Goal: Task Accomplishment & Management: Use online tool/utility

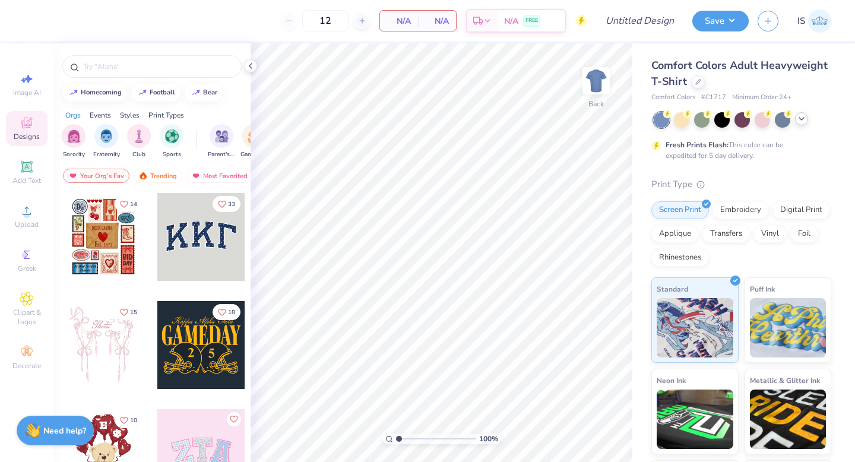
click at [799, 118] on polyline at bounding box center [801, 119] width 5 height 2
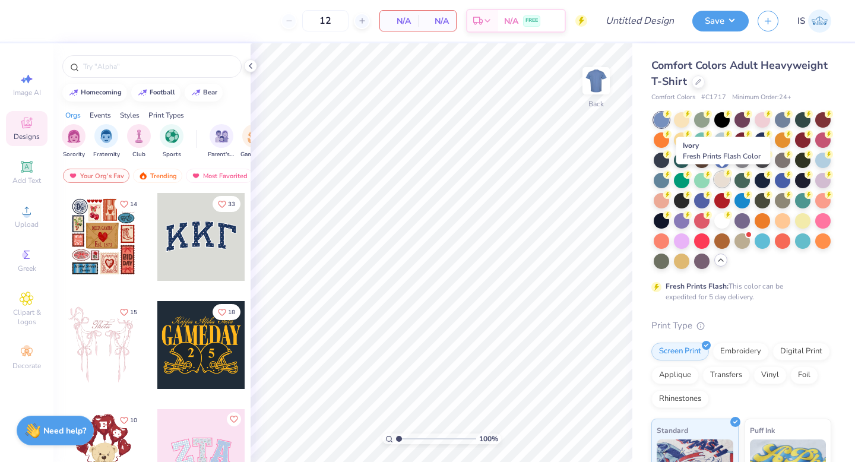
click at [721, 175] on div at bounding box center [721, 179] width 15 height 15
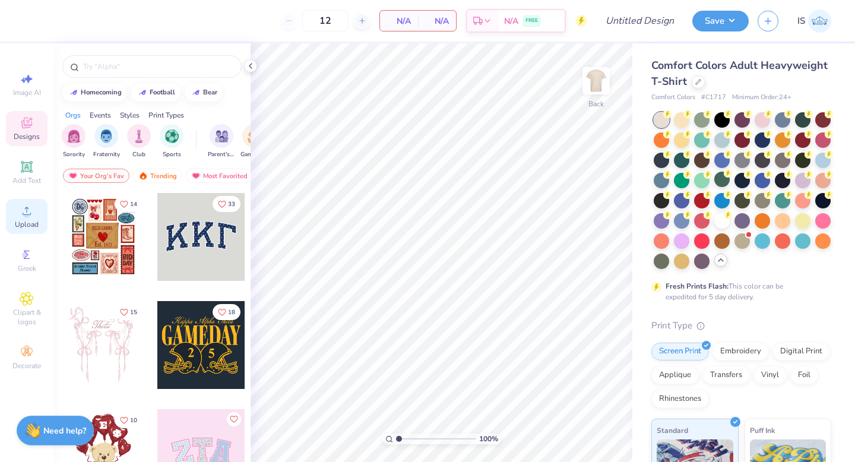
click at [31, 215] on icon at bounding box center [27, 211] width 14 height 14
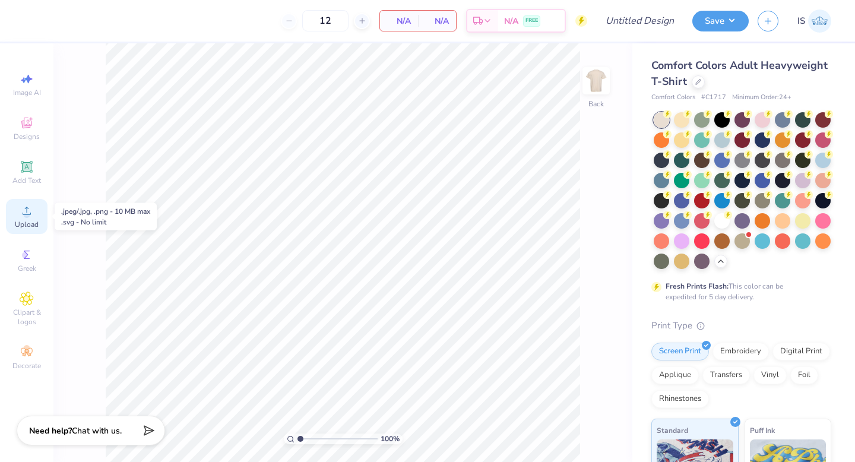
click at [21, 220] on span "Upload" at bounding box center [27, 224] width 24 height 9
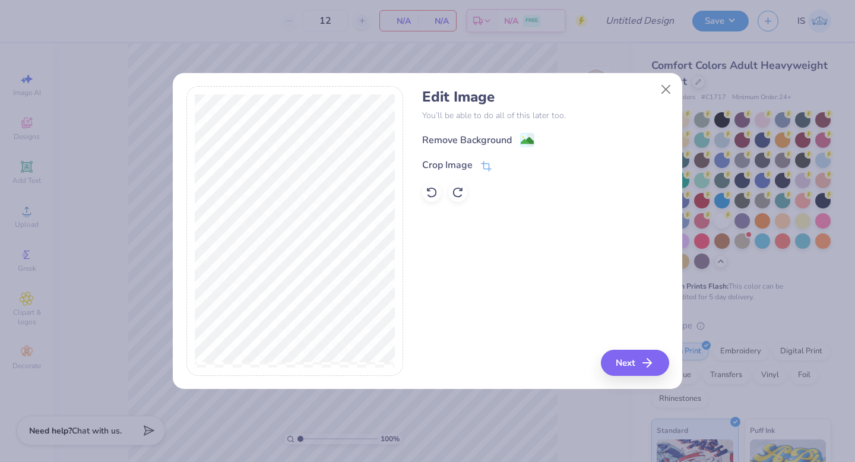
click at [525, 143] on image at bounding box center [527, 140] width 13 height 13
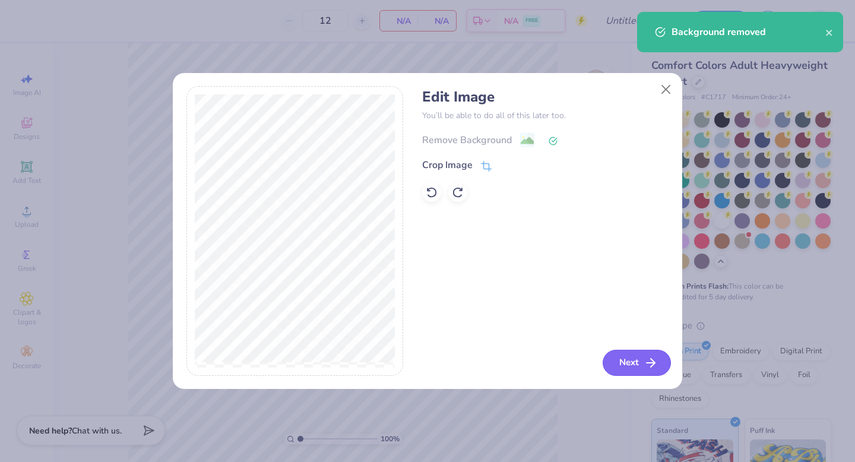
click at [617, 361] on button "Next" at bounding box center [636, 363] width 68 height 26
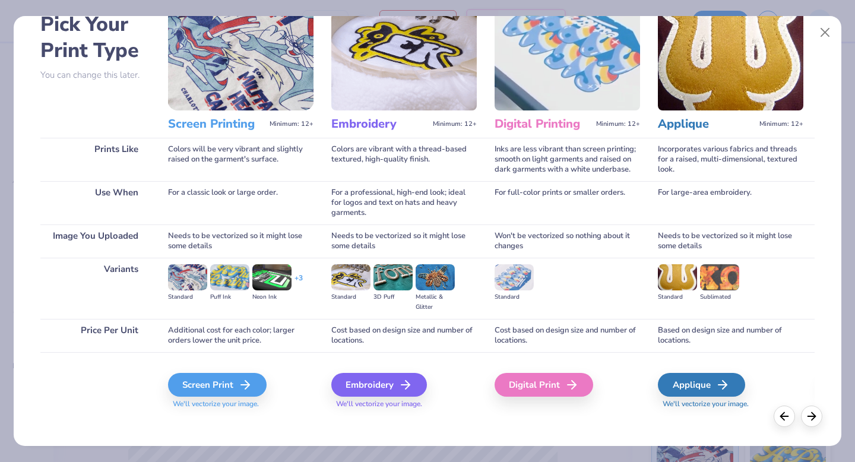
scroll to position [71, 0]
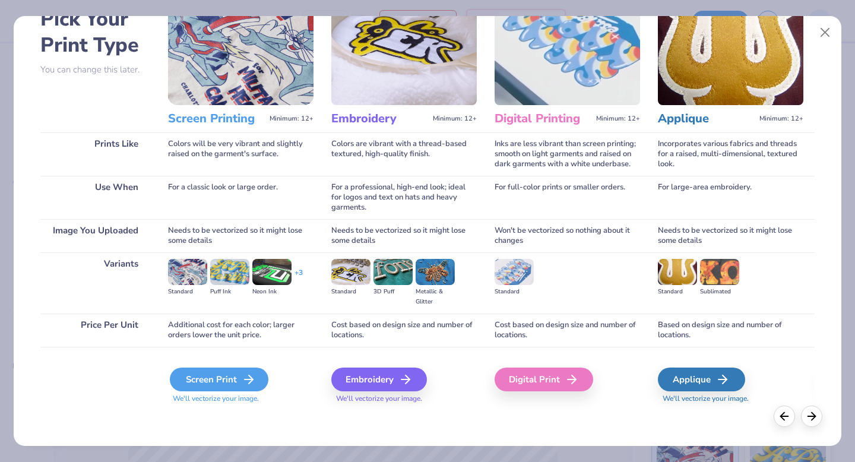
click at [233, 369] on div "Screen Print" at bounding box center [219, 379] width 99 height 24
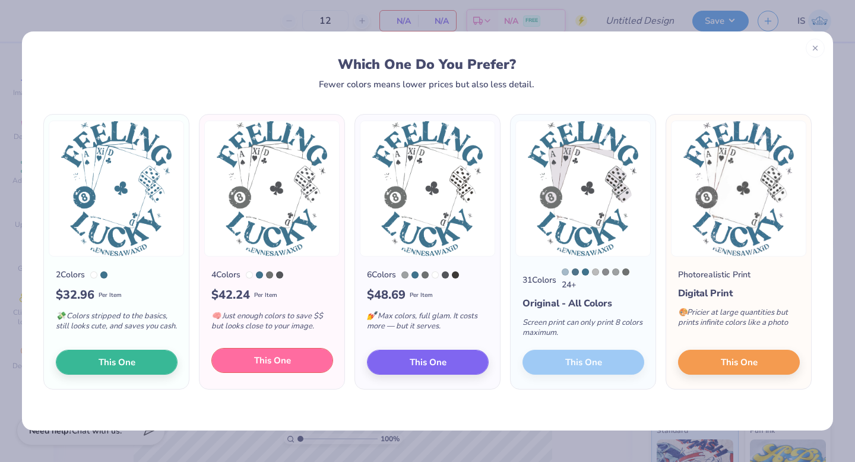
click at [262, 360] on span "This One" at bounding box center [272, 361] width 37 height 14
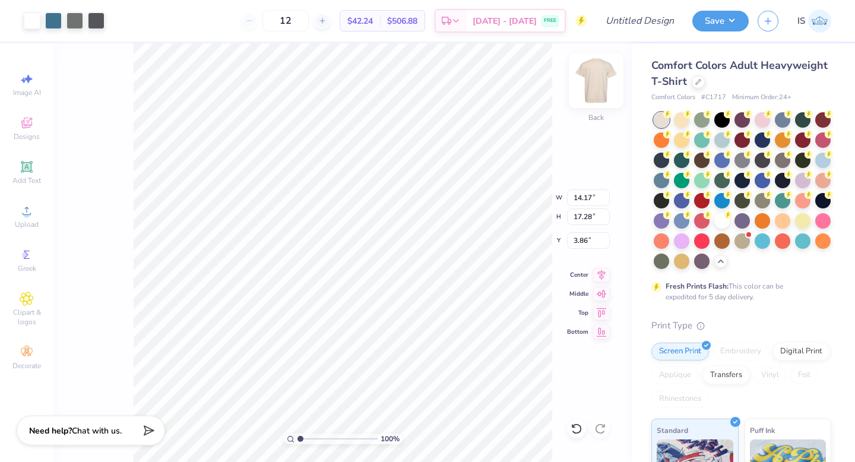
click at [591, 83] on img at bounding box center [595, 80] width 47 height 47
type input "11.50"
type input "14.02"
type input "5.62"
click at [582, 87] on div at bounding box center [596, 80] width 55 height 55
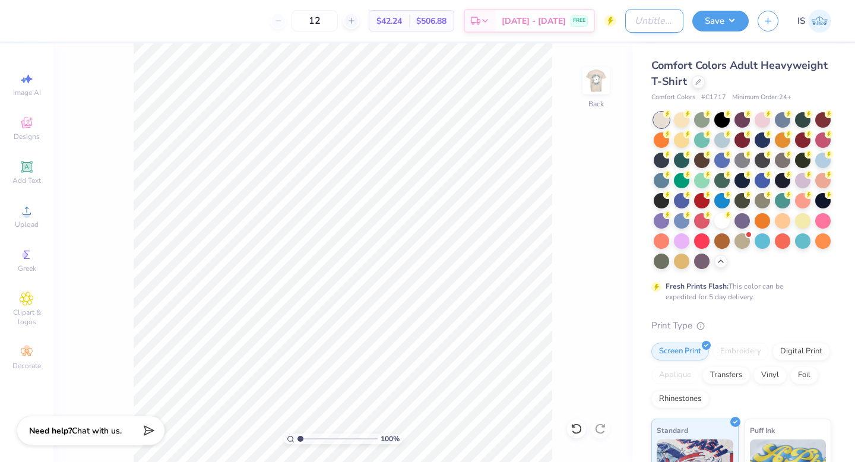
click at [635, 15] on input "Design Title" at bounding box center [654, 21] width 58 height 24
type input "Casino Night Fall 2025"
click at [721, 20] on button "Save" at bounding box center [720, 19] width 56 height 21
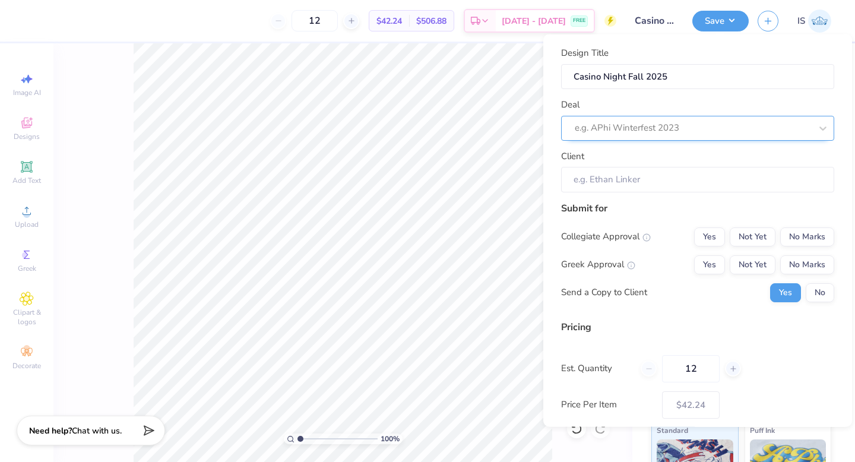
click at [665, 130] on div at bounding box center [693, 128] width 236 height 16
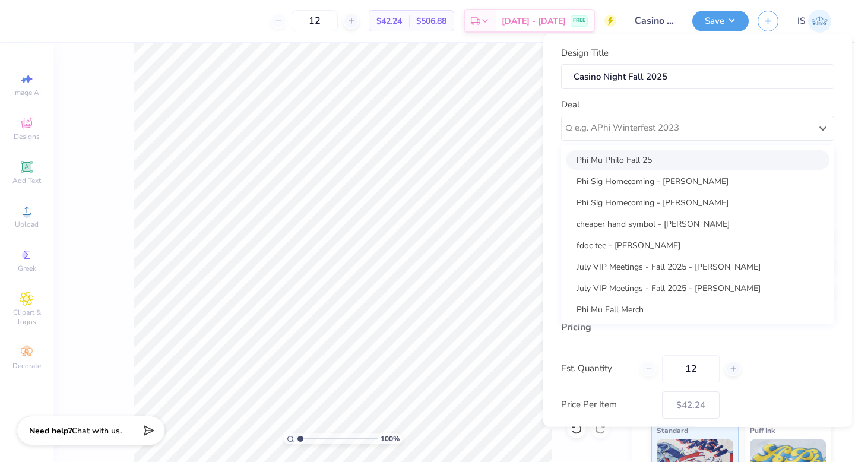
click at [654, 160] on div "Phi Mu Philo Fall 25" at bounding box center [698, 160] width 264 height 20
type input "Nyah Wysokowski"
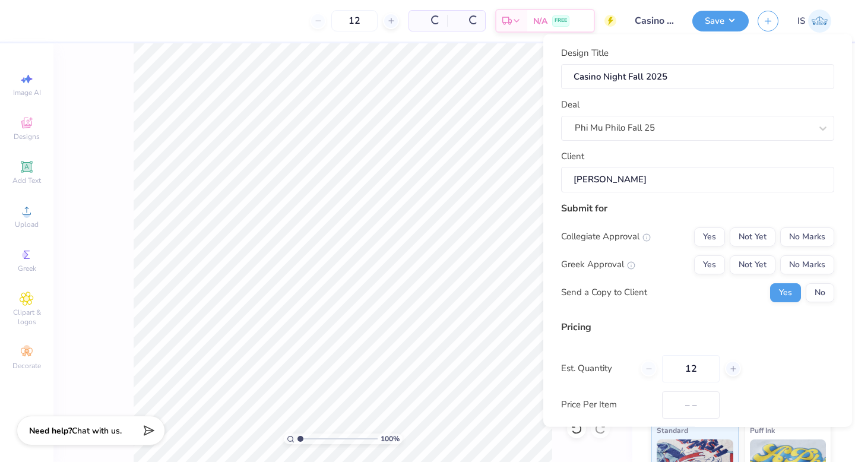
type input "$51.22"
click at [762, 236] on button "Not Yet" at bounding box center [753, 236] width 46 height 19
click at [762, 267] on button "Not Yet" at bounding box center [753, 264] width 46 height 19
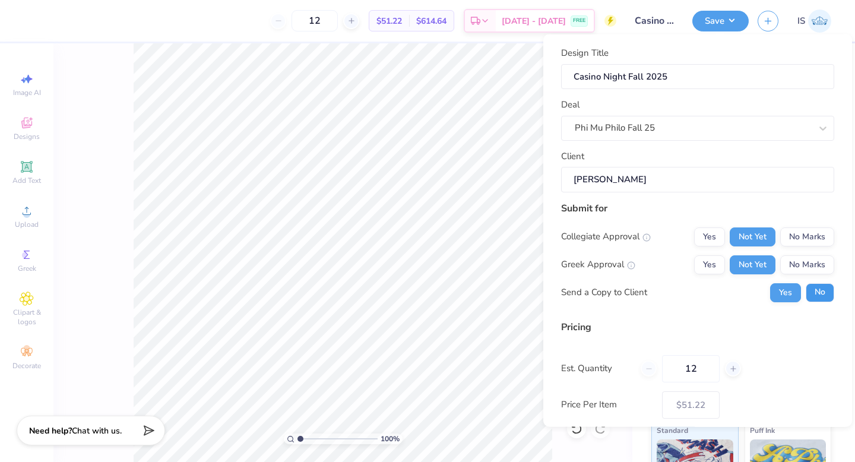
click at [816, 293] on button "No" at bounding box center [819, 292] width 28 height 19
click at [697, 372] on input "12" at bounding box center [691, 367] width 58 height 27
type input "100"
type input "$22.19"
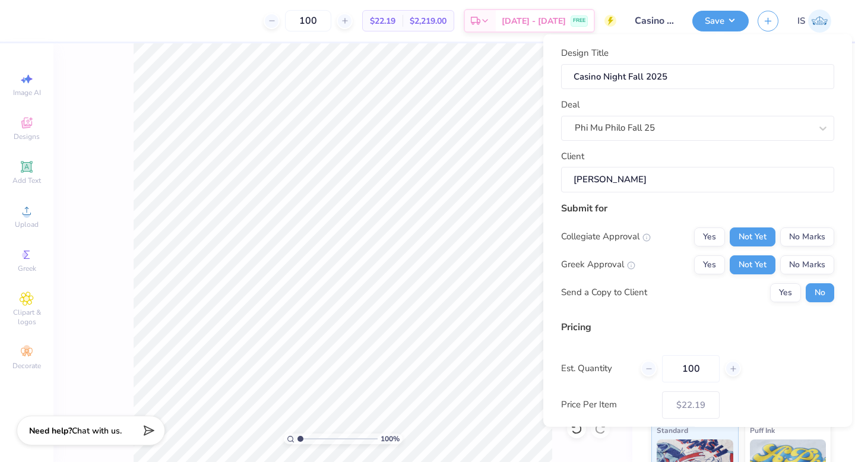
type input "100"
click at [810, 393] on div "Price Per Item $22.19" at bounding box center [697, 404] width 273 height 27
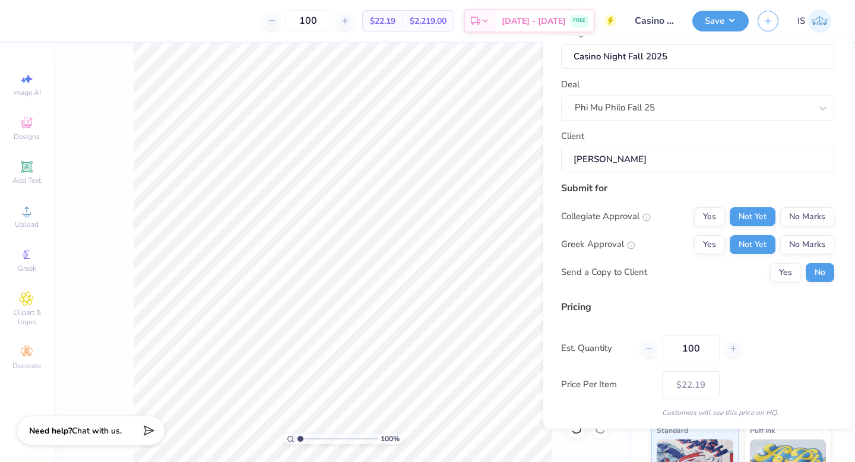
scroll to position [60, 0]
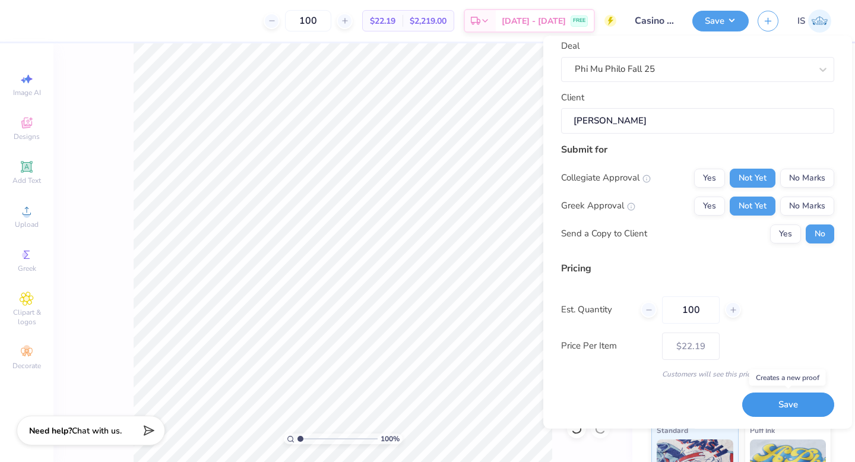
click at [800, 405] on button "Save" at bounding box center [788, 405] width 92 height 24
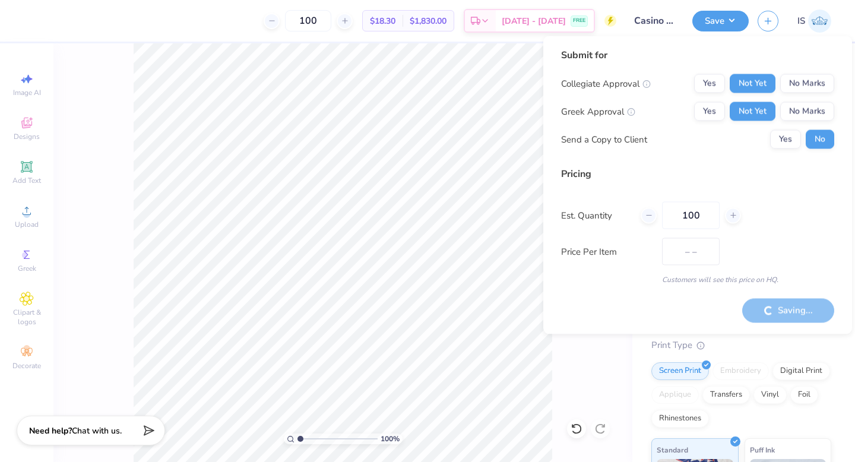
type input "$22.19"
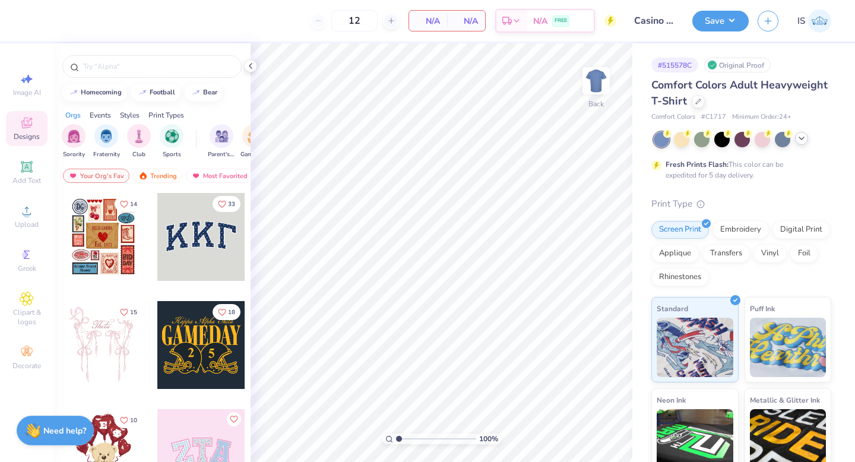
click at [800, 140] on icon at bounding box center [801, 138] width 9 height 9
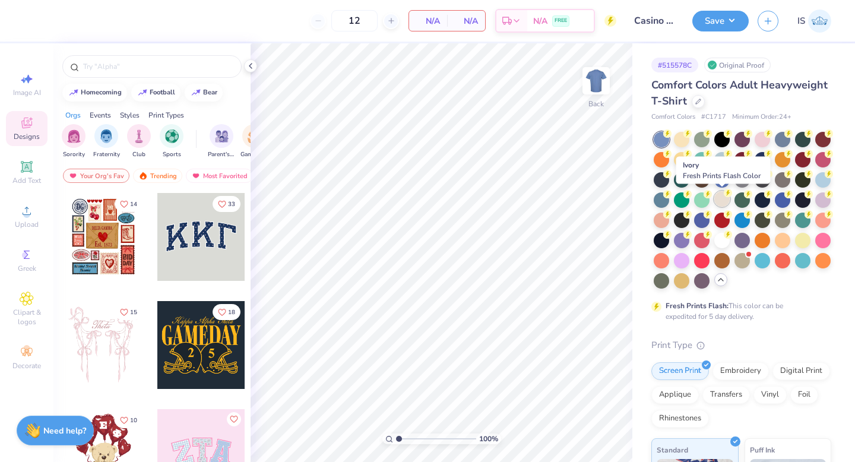
click at [725, 197] on div at bounding box center [721, 198] width 15 height 15
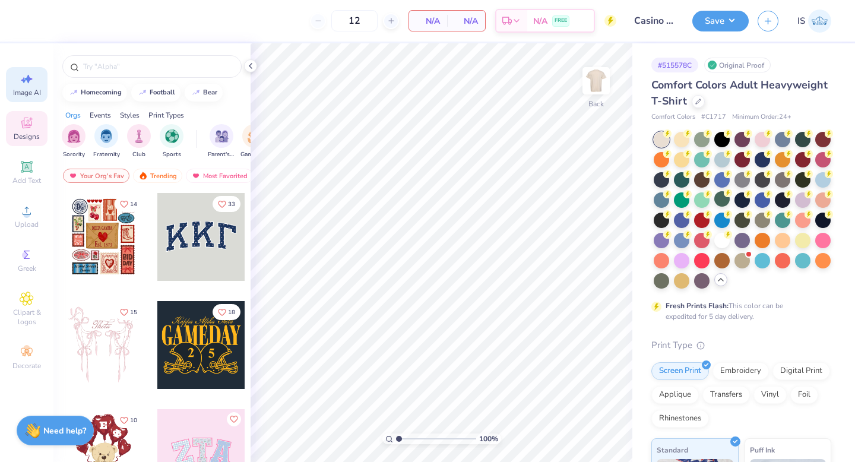
click at [19, 88] on span "Image AI" at bounding box center [27, 92] width 28 height 9
select select "4"
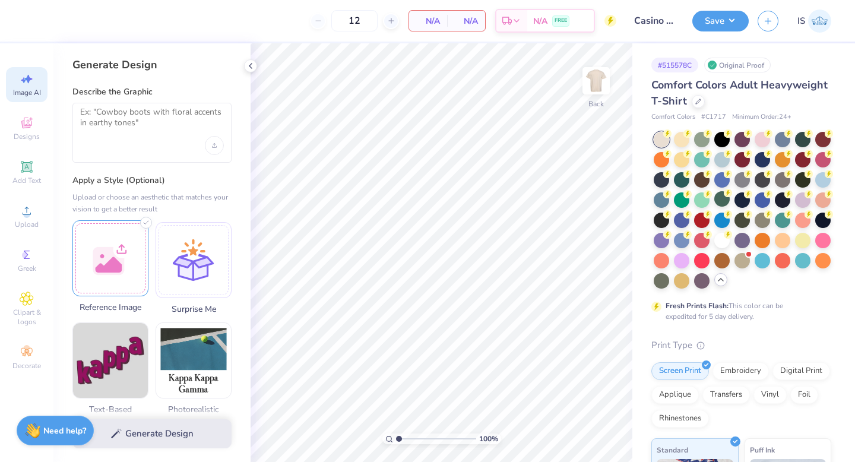
click at [119, 261] on div at bounding box center [110, 258] width 76 height 76
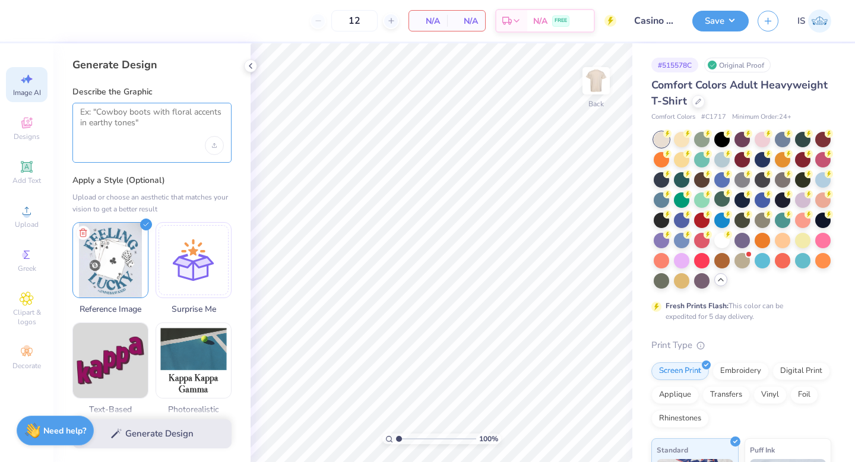
click at [184, 136] on textarea at bounding box center [152, 122] width 144 height 30
paste textarea "Change 3 playing cards to 2 Add "Phi" to one and "Mu" to the other, where it ha…"
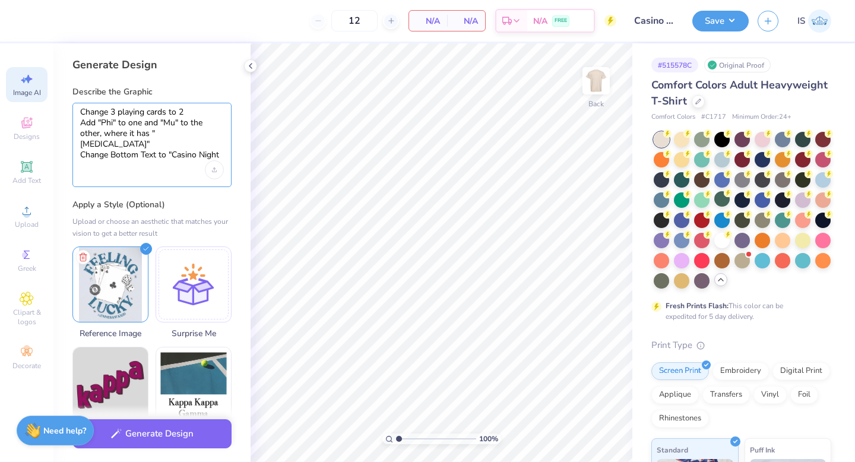
click at [189, 113] on textarea "Change 3 playing cards to 2 Add "Phi" to one and "Mu" to the other, where it ha…" at bounding box center [152, 134] width 144 height 54
click at [80, 144] on textarea "Change 3 playing cards to 2, Add "Phi" to one and "Mu" to the other, where it h…" at bounding box center [152, 134] width 144 height 54
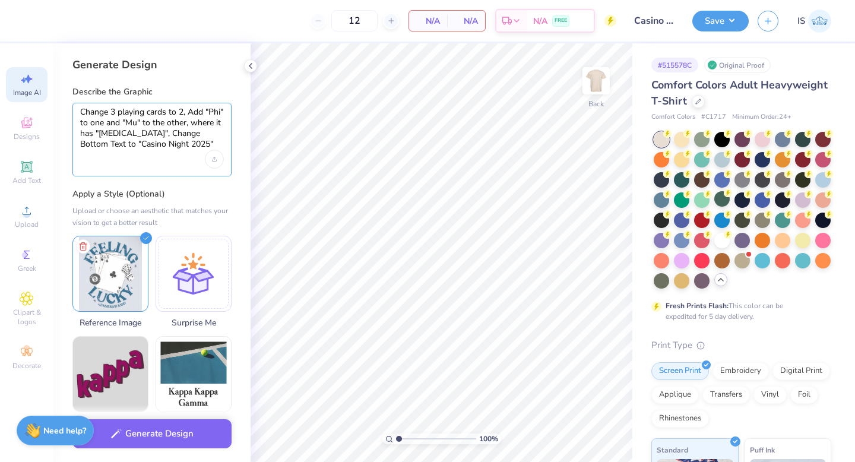
click at [194, 111] on textarea "Change 3 playing cards to 2, Add "Phi" to one and "Mu" to the other, where it h…" at bounding box center [152, 128] width 144 height 43
type textarea "Change 3 playing cards to 2, Add "Phi" to one and "Mu" to the other, where it h…"
click at [211, 158] on div "Upload image" at bounding box center [214, 159] width 19 height 19
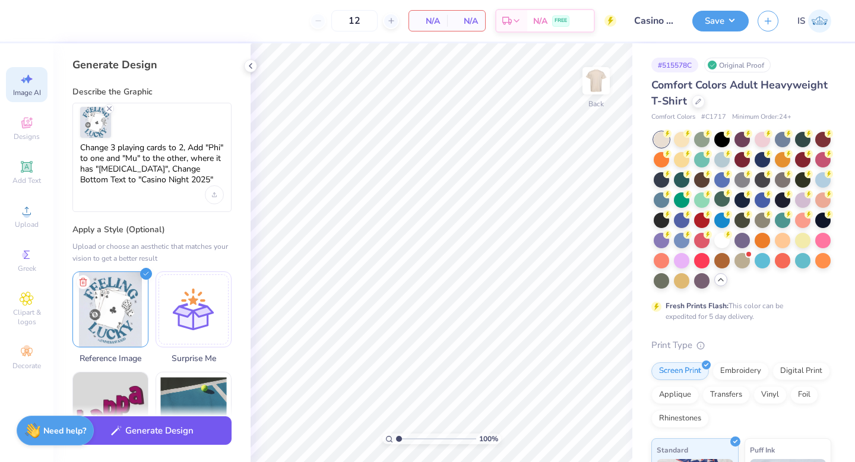
click at [184, 427] on button "Generate Design" at bounding box center [151, 430] width 159 height 29
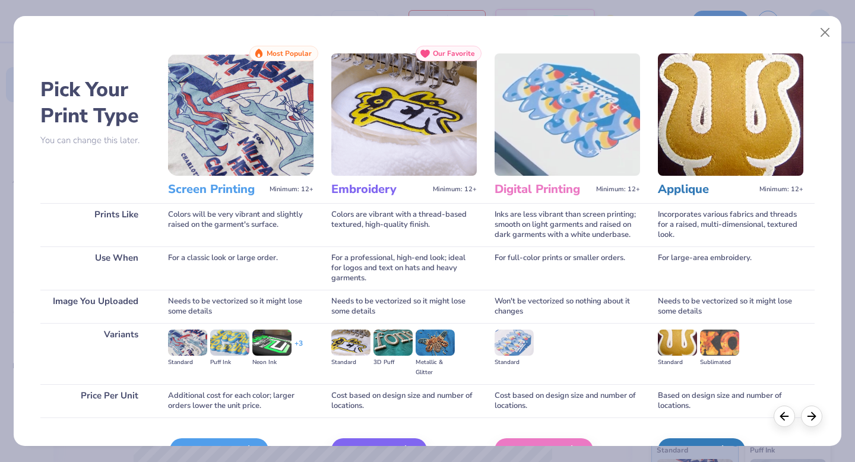
scroll to position [71, 0]
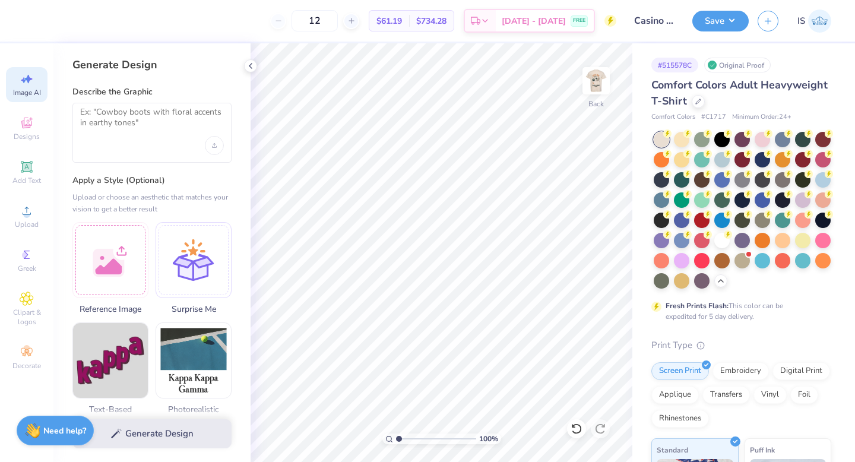
select select "4"
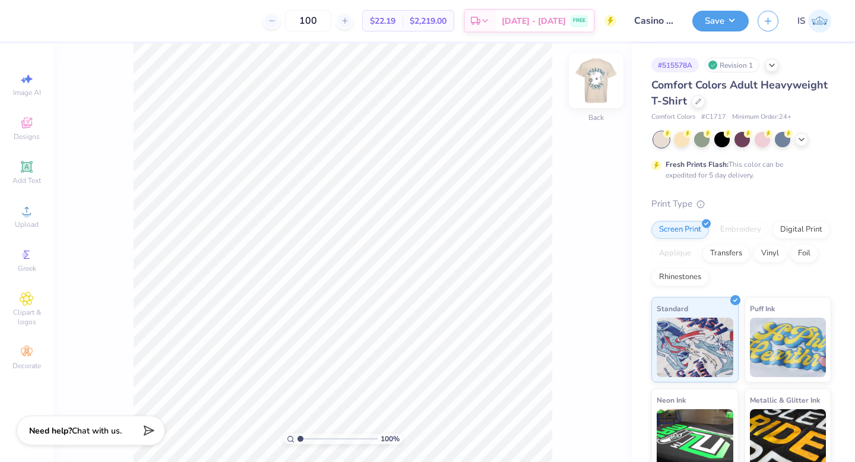
click at [597, 81] on img at bounding box center [595, 80] width 47 height 47
